Goal: Entertainment & Leisure: Consume media (video, audio)

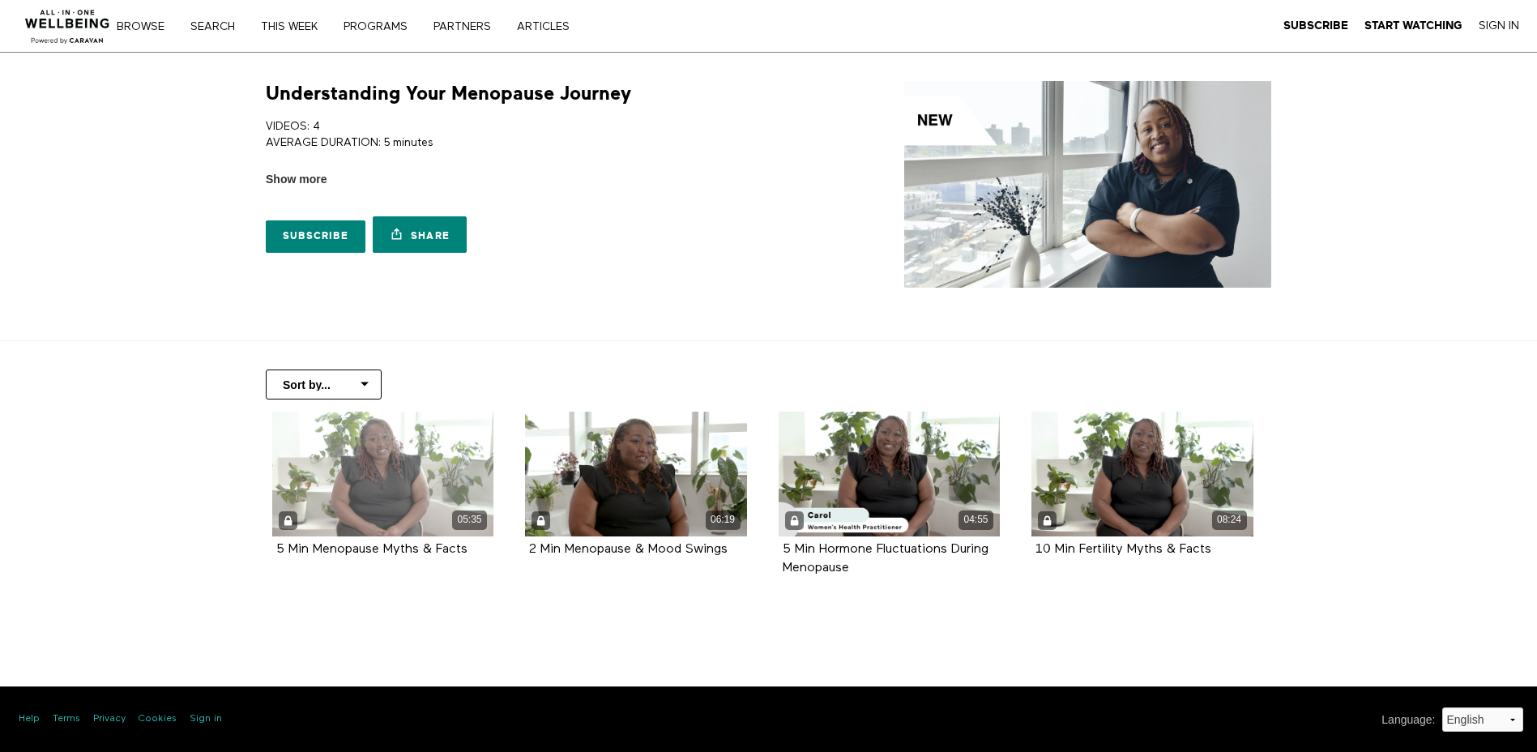
click at [445, 485] on div "05:35" at bounding box center [383, 474] width 222 height 125
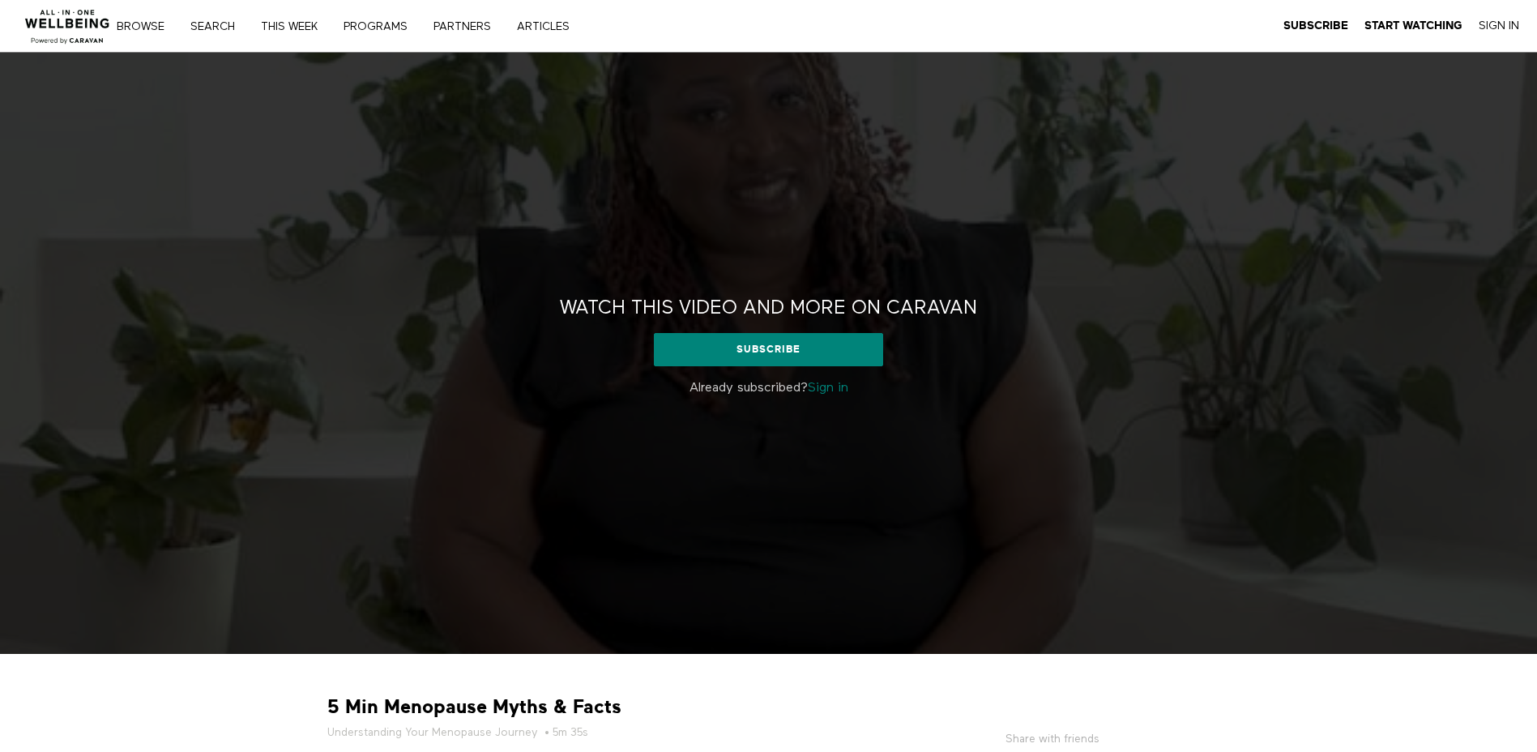
click at [836, 387] on link "Sign in" at bounding box center [828, 388] width 41 height 13
click at [832, 387] on link "Sign in" at bounding box center [828, 388] width 41 height 13
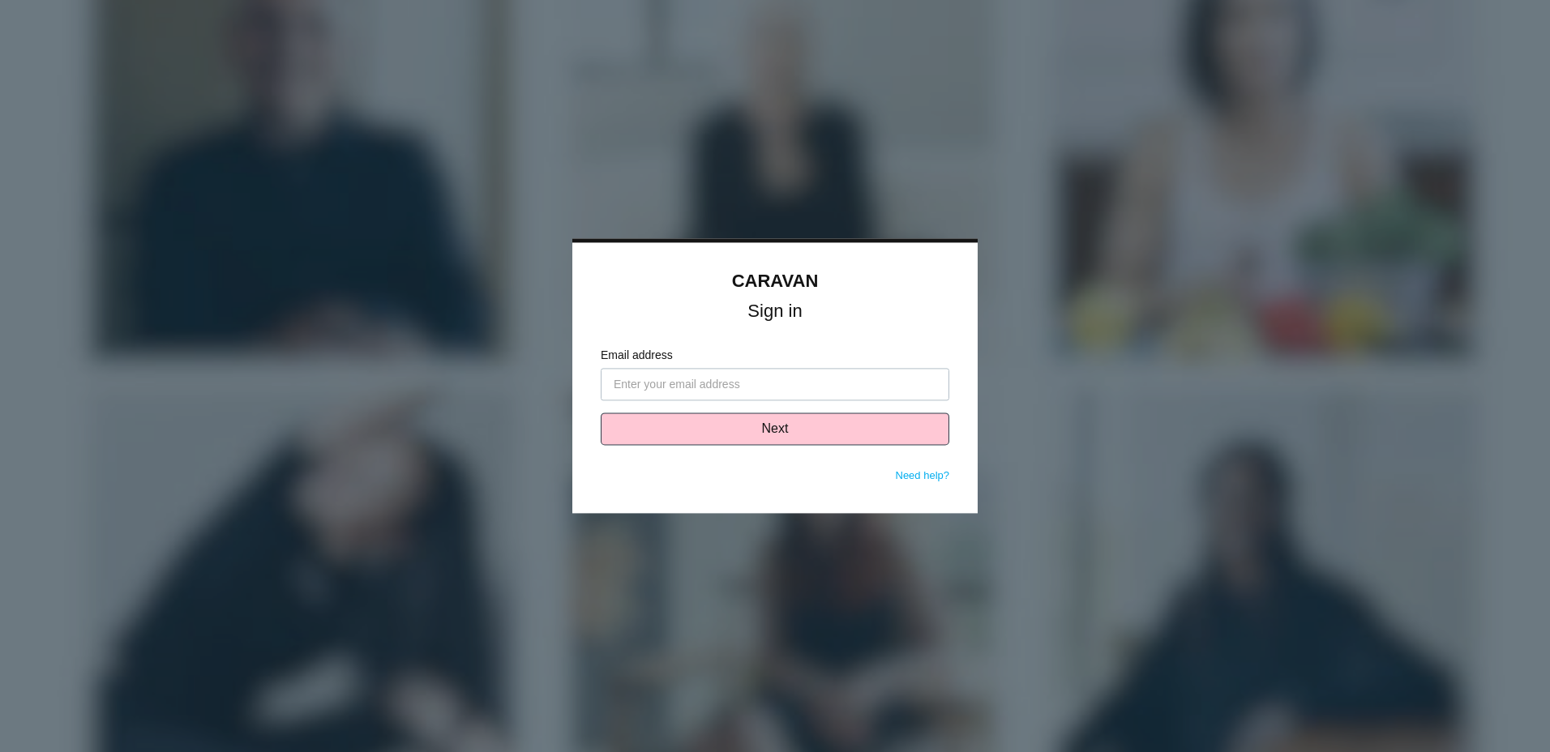
click at [712, 393] on input "Email address" at bounding box center [775, 385] width 349 height 32
type input "[PERSON_NAME][EMAIL_ADDRESS][PERSON_NAME][DOMAIN_NAME]"
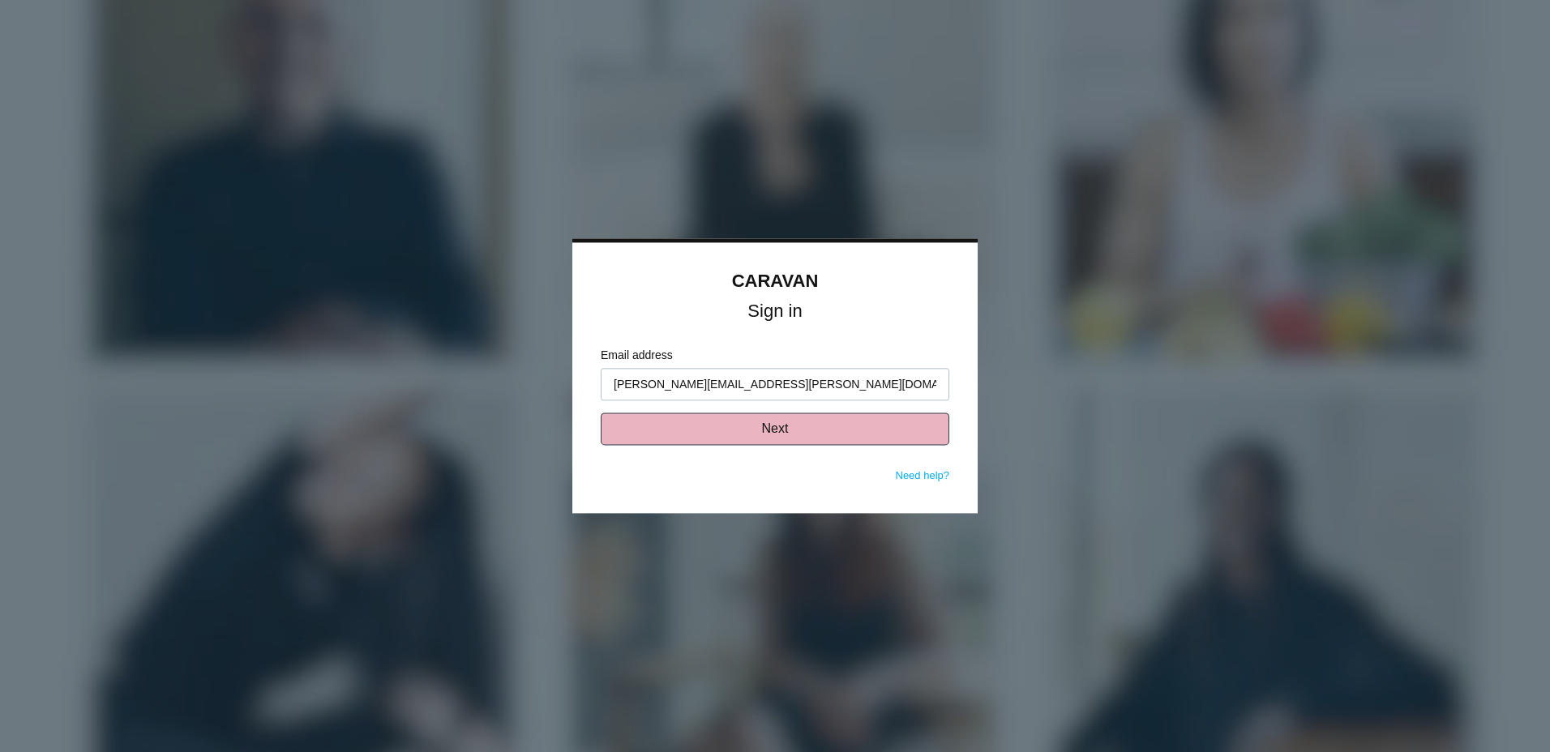
click at [752, 419] on button "Next" at bounding box center [775, 429] width 349 height 32
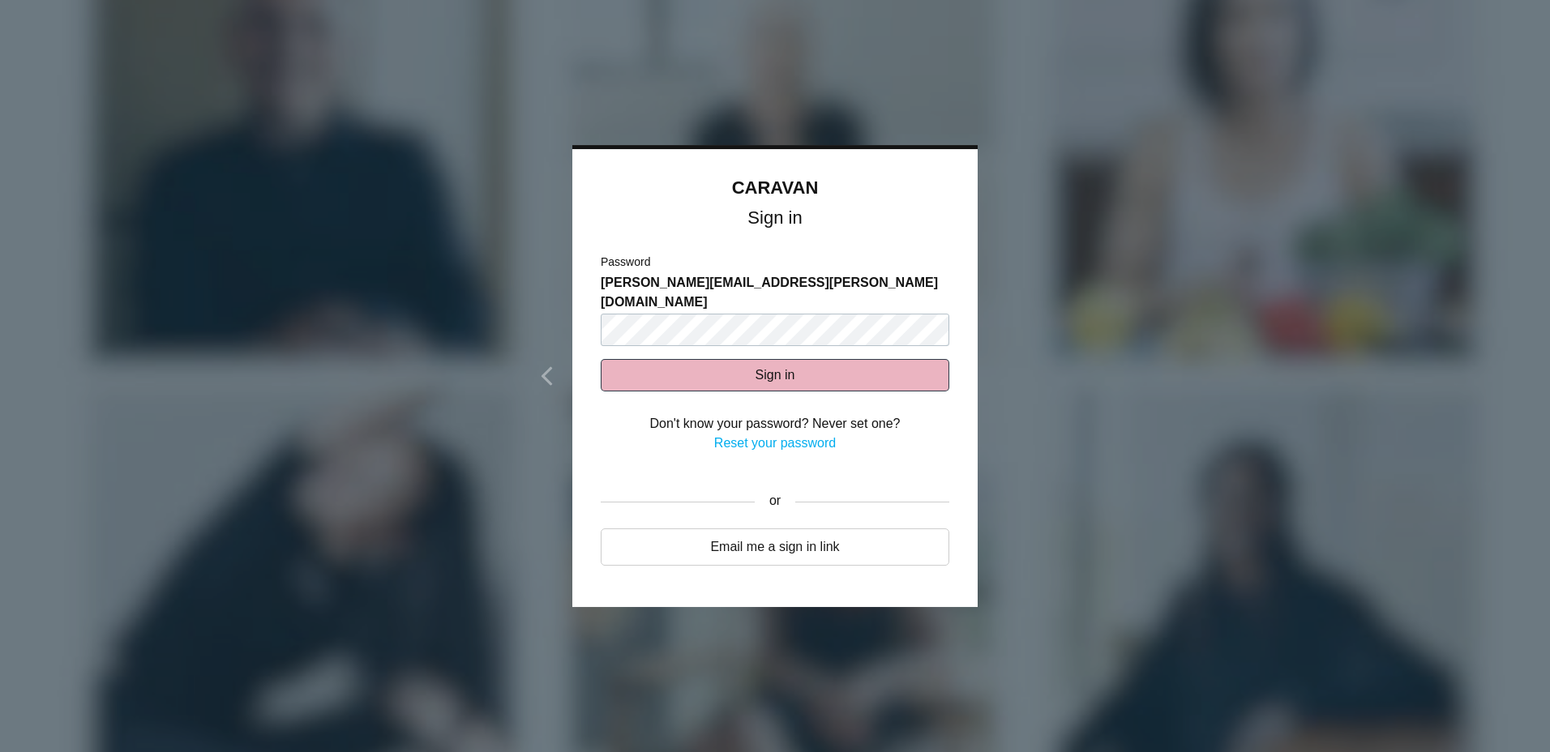
click at [755, 359] on button "Sign in" at bounding box center [775, 375] width 349 height 32
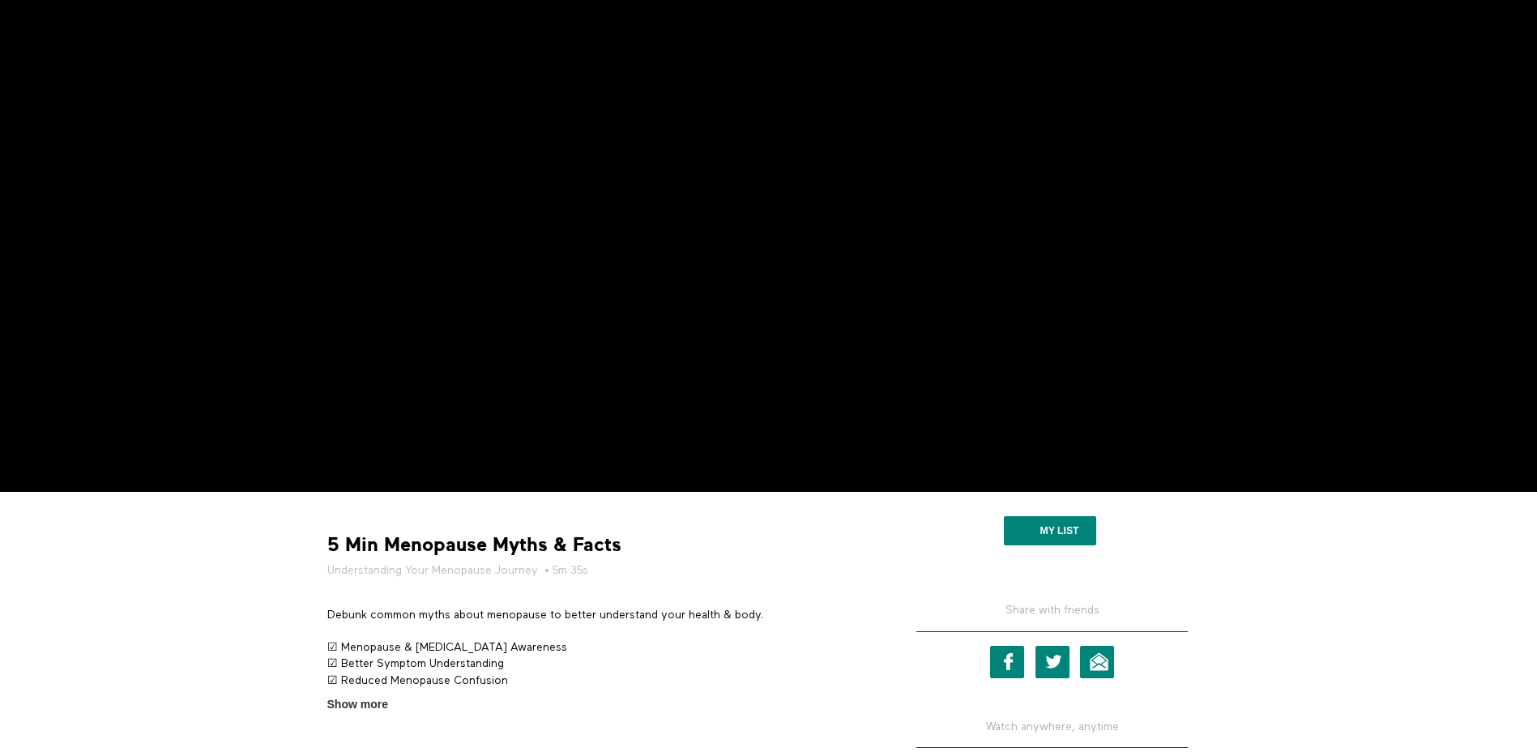
scroll to position [81, 0]
